Goal: Task Accomplishment & Management: Manage account settings

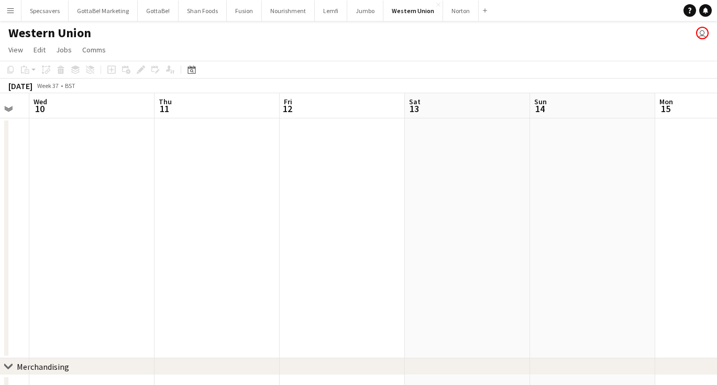
scroll to position [0, 371]
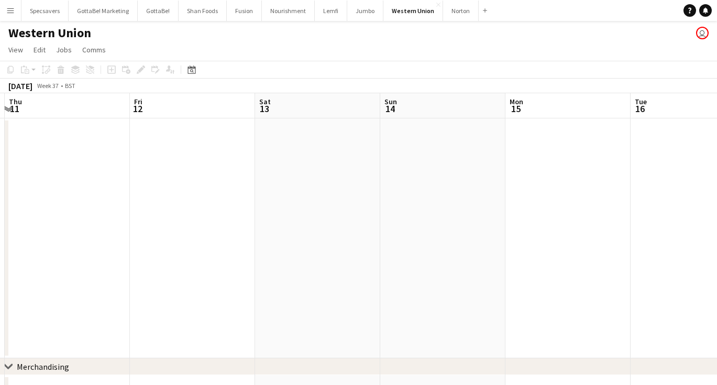
click at [11, 10] on app-icon "Menu" at bounding box center [10, 10] width 8 height 8
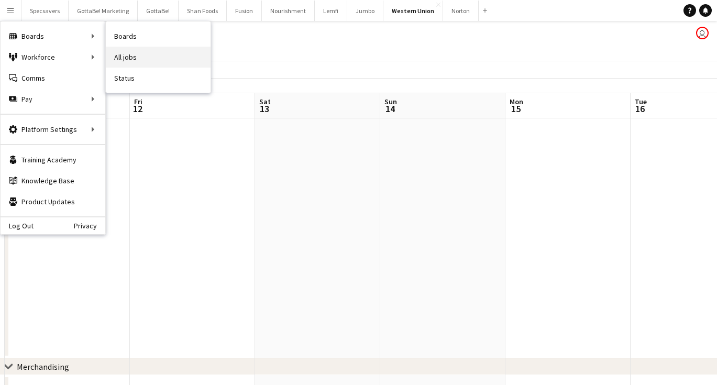
click at [132, 61] on link "All jobs" at bounding box center [158, 57] width 105 height 21
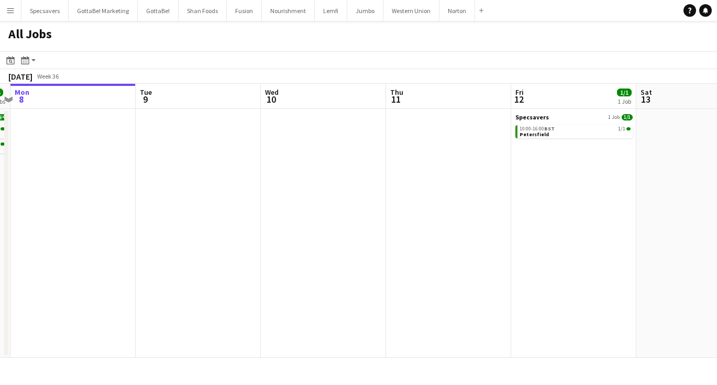
scroll to position [0, 378]
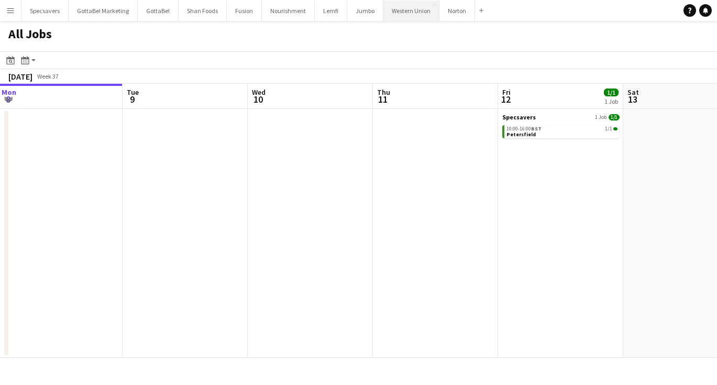
click at [394, 13] on button "Western Union Close" at bounding box center [412, 11] width 56 height 20
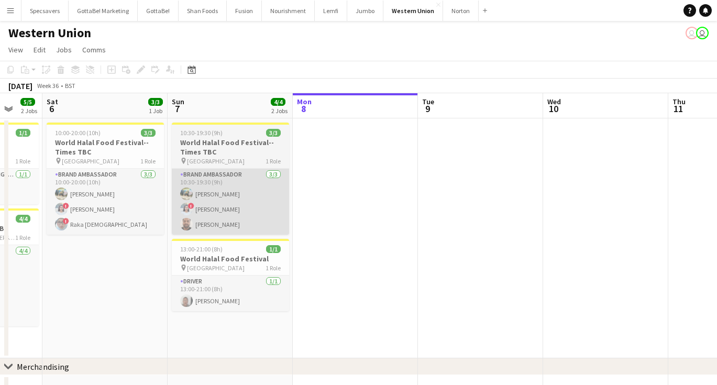
scroll to position [0, 332]
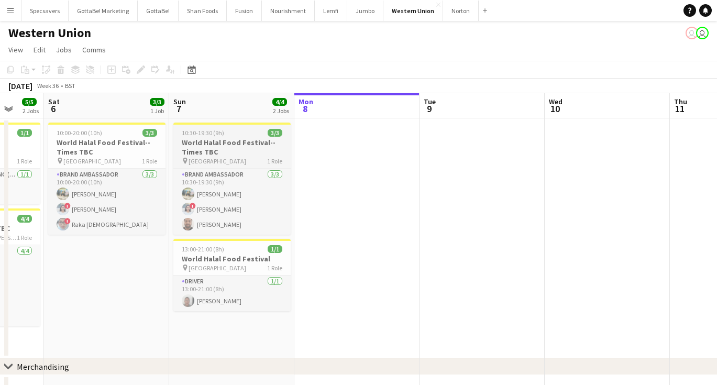
click at [240, 134] on div "10:30-19:30 (9h) 3/3" at bounding box center [231, 133] width 117 height 8
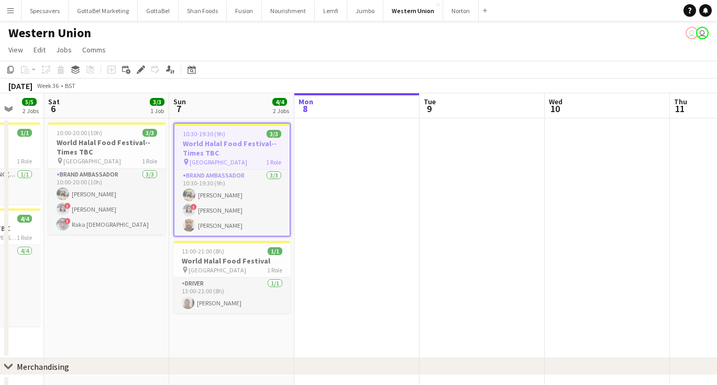
click at [240, 134] on div "10:30-19:30 (9h) 3/3" at bounding box center [232, 134] width 115 height 8
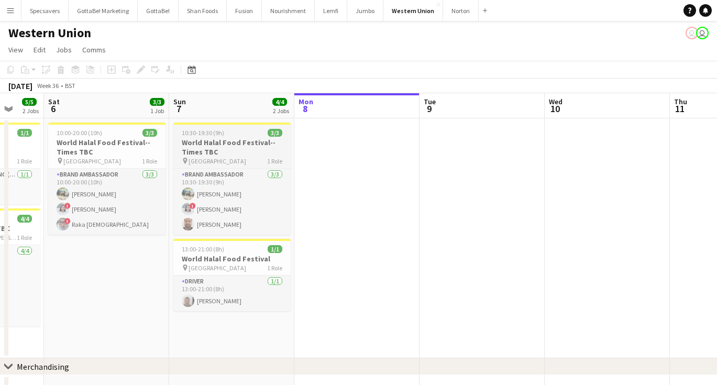
click at [202, 144] on h3 "World Halal Food Festival--Times TBC" at bounding box center [231, 147] width 117 height 19
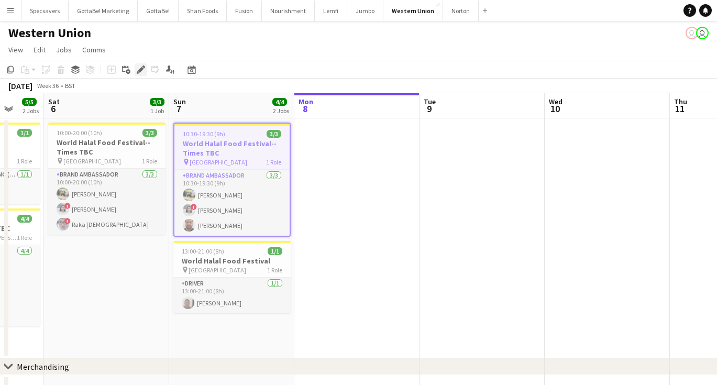
click at [140, 68] on icon "Edit" at bounding box center [141, 70] width 8 height 8
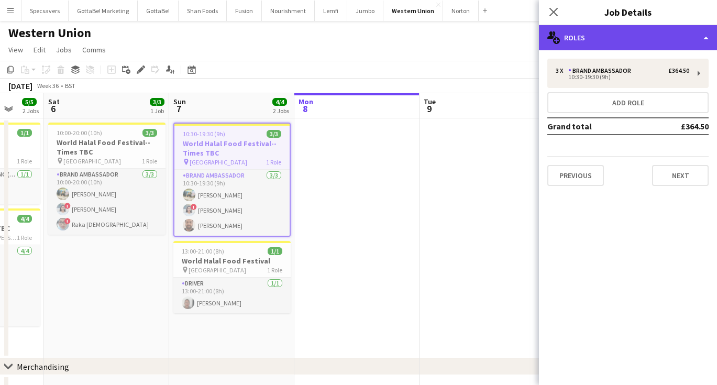
click at [613, 36] on div "multiple-users-add Roles" at bounding box center [628, 37] width 178 height 25
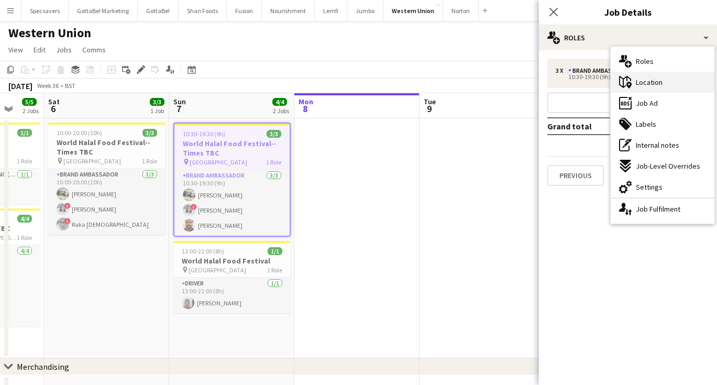
click at [639, 82] on span "Location" at bounding box center [649, 82] width 27 height 9
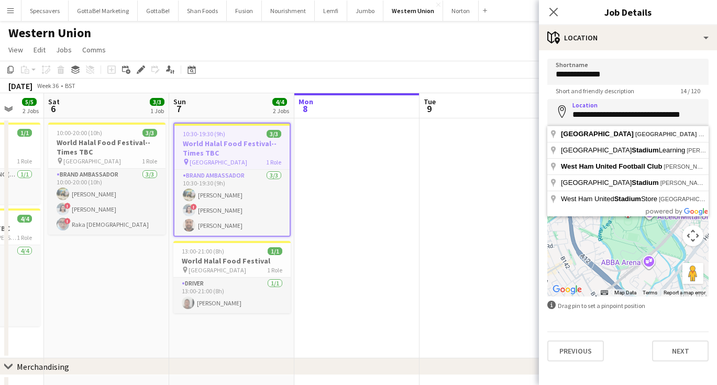
click at [616, 321] on form "**********" at bounding box center [628, 210] width 178 height 303
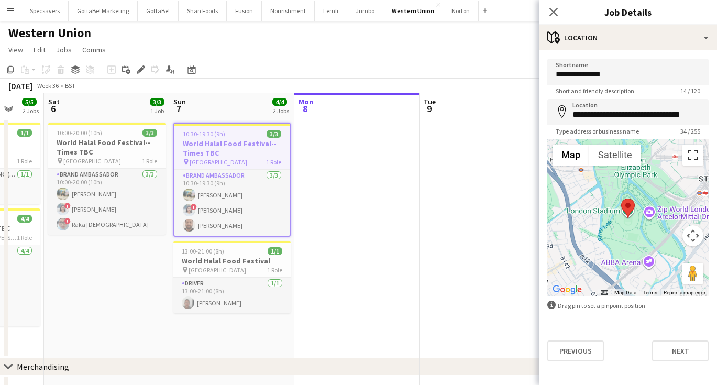
click at [695, 154] on button "Toggle fullscreen view" at bounding box center [693, 155] width 21 height 21
